Goal: Entertainment & Leisure: Consume media (video, audio)

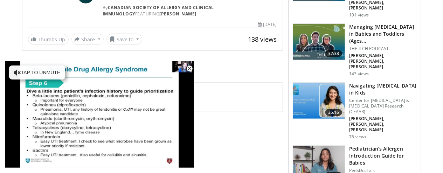
scroll to position [247, 0]
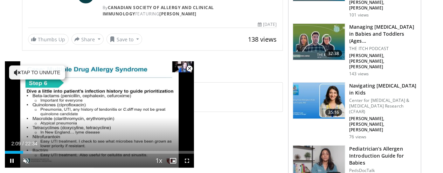
click at [189, 68] on span "Video Player" at bounding box center [189, 69] width 14 height 14
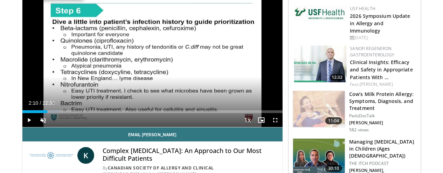
scroll to position [46, 0]
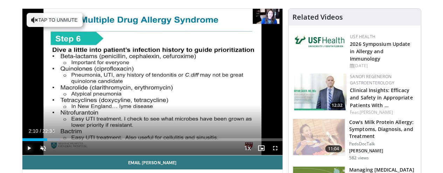
click at [22, 155] on span "Video Player" at bounding box center [29, 148] width 14 height 14
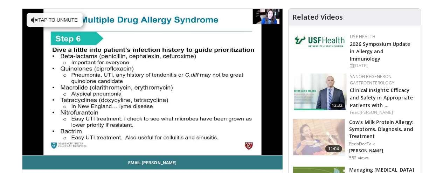
click at [22, 141] on button "Pause" at bounding box center [29, 148] width 14 height 14
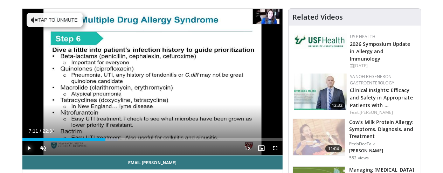
click at [22, 155] on span "Video Player" at bounding box center [29, 148] width 14 height 14
click at [22, 101] on div "10 seconds Tap to unmute" at bounding box center [152, 82] width 260 height 146
click at [22, 155] on span "Video Player" at bounding box center [29, 148] width 14 height 14
